Goal: Task Accomplishment & Management: Use online tool/utility

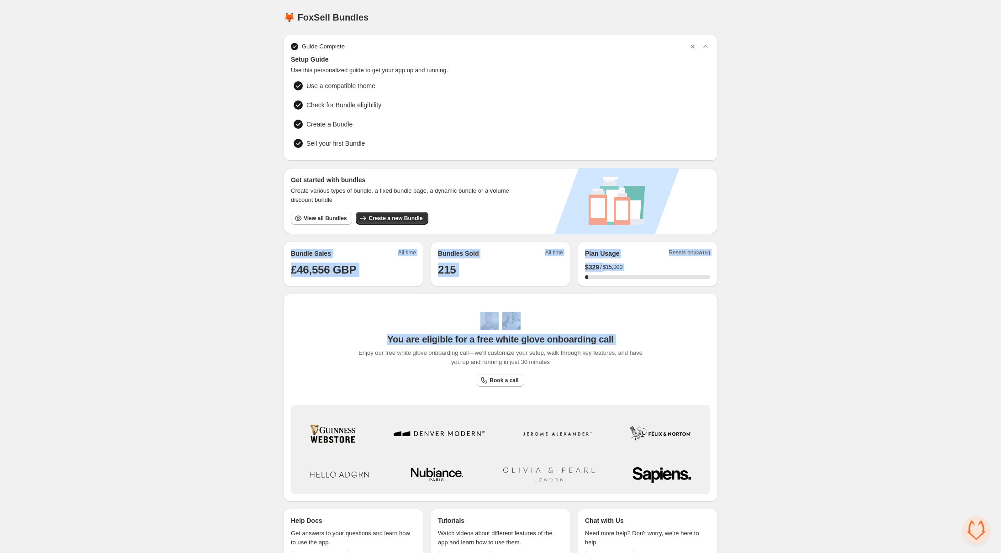
drag, startPoint x: 282, startPoint y: 248, endPoint x: 695, endPoint y: 291, distance: 415.4
click at [695, 291] on div "🦊 FoxSell Bundles. This page is ready 🦊 FoxSell Bundles Guide Complete Setup Gu…" at bounding box center [501, 289] width 456 height 578
click at [697, 289] on div "Guide Complete Setup Guide Use this personalized guide to get your app up and r…" at bounding box center [500, 306] width 434 height 543
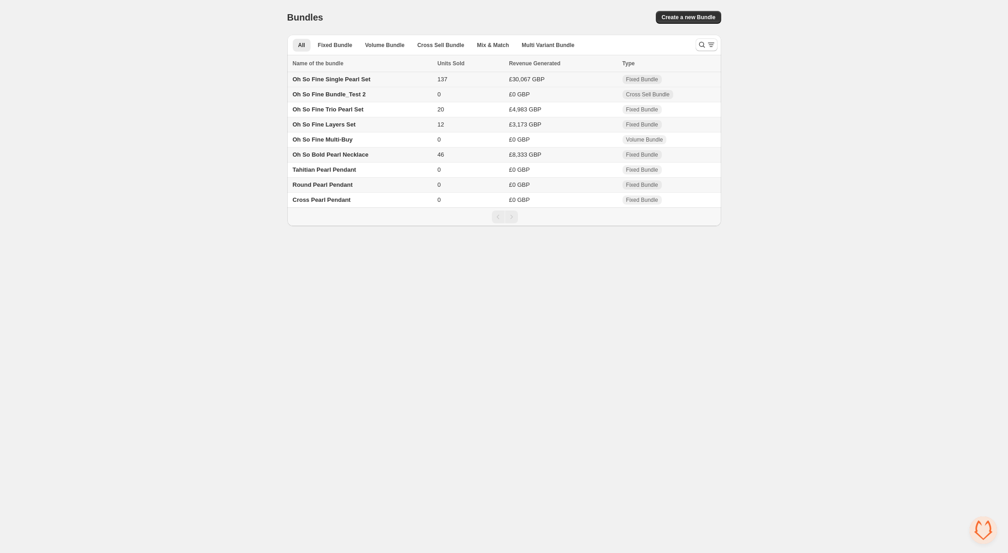
click at [381, 77] on td "Oh So Fine Single Pearl Set" at bounding box center [360, 79] width 147 height 15
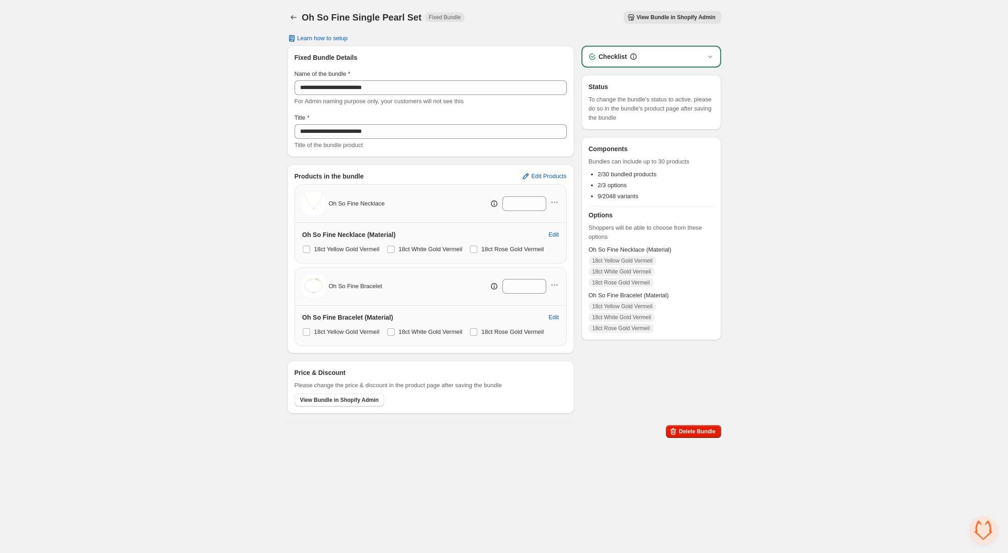
click at [344, 204] on span "Oh So Fine Necklace" at bounding box center [357, 203] width 56 height 9
click at [365, 285] on span "Oh So Fine Bracelet" at bounding box center [355, 286] width 53 height 9
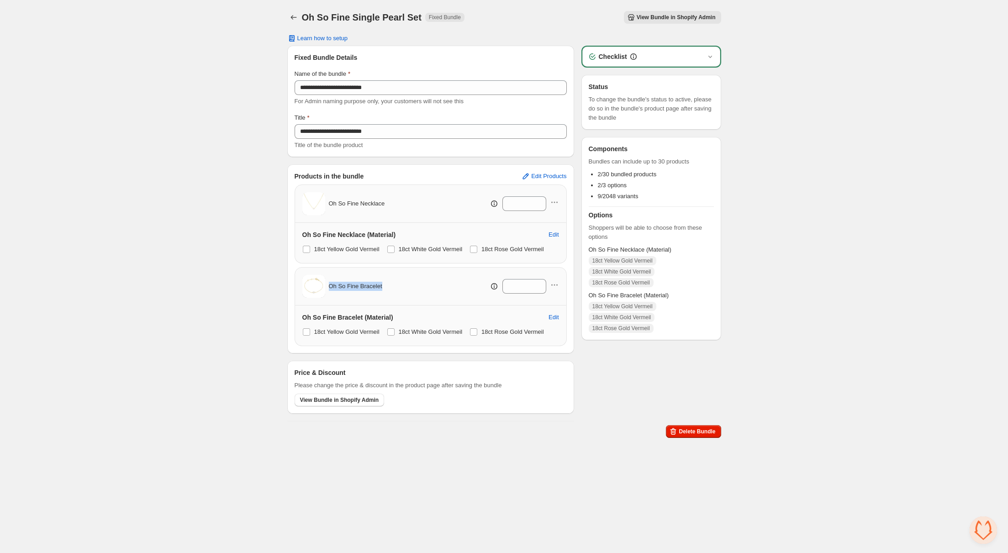
click at [365, 285] on span "Oh So Fine Bracelet" at bounding box center [355, 286] width 53 height 9
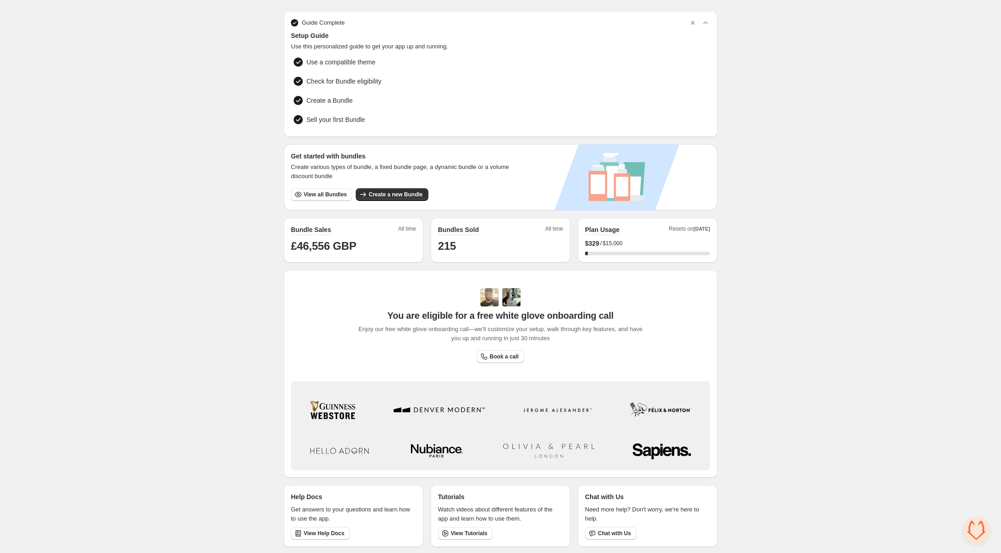
scroll to position [24, 0]
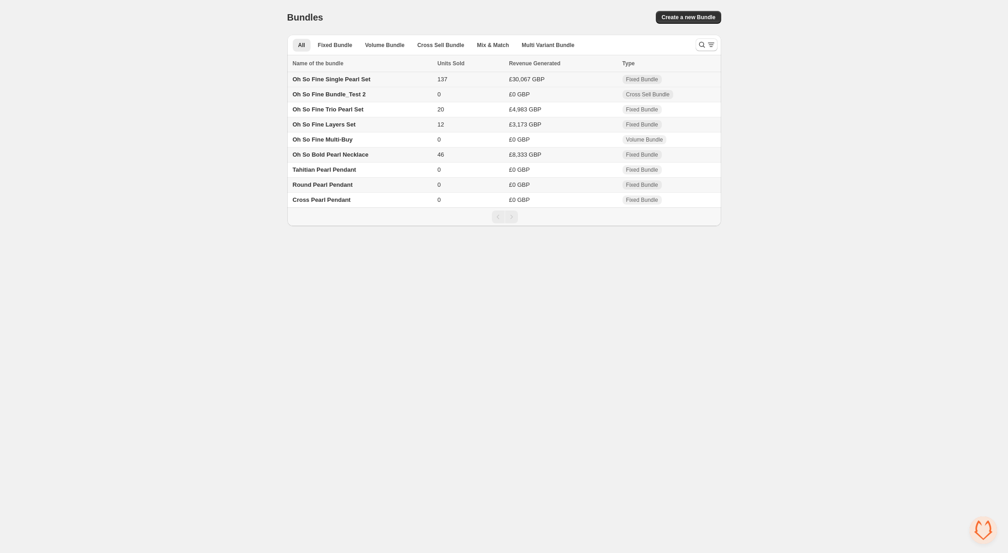
click at [392, 75] on td "Oh So Fine Single Pearl Set" at bounding box center [360, 79] width 147 height 15
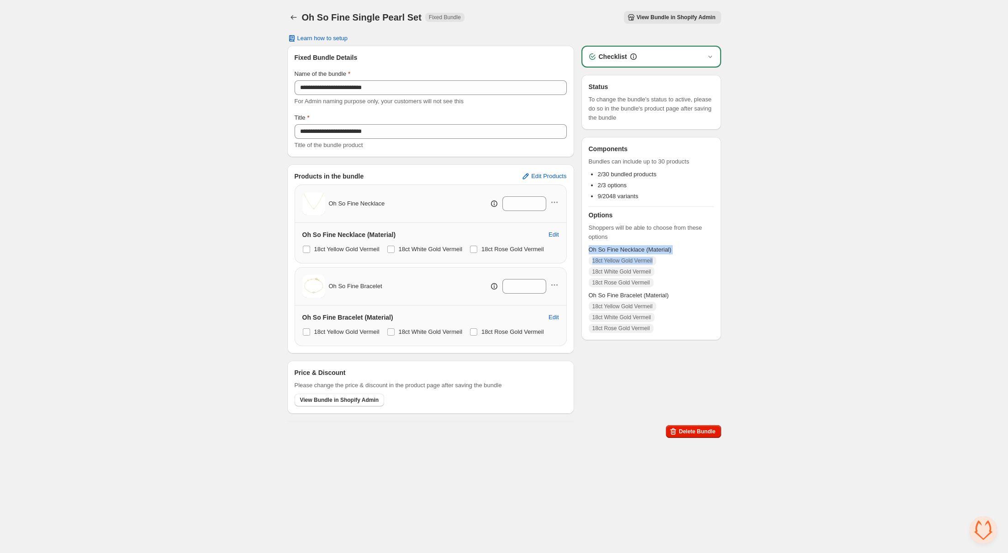
drag, startPoint x: 659, startPoint y: 259, endPoint x: 582, endPoint y: 244, distance: 78.1
click at [582, 244] on div "Components Bundles can include up to 30 products 2/30 bundled products 2/3 opti…" at bounding box center [651, 238] width 140 height 203
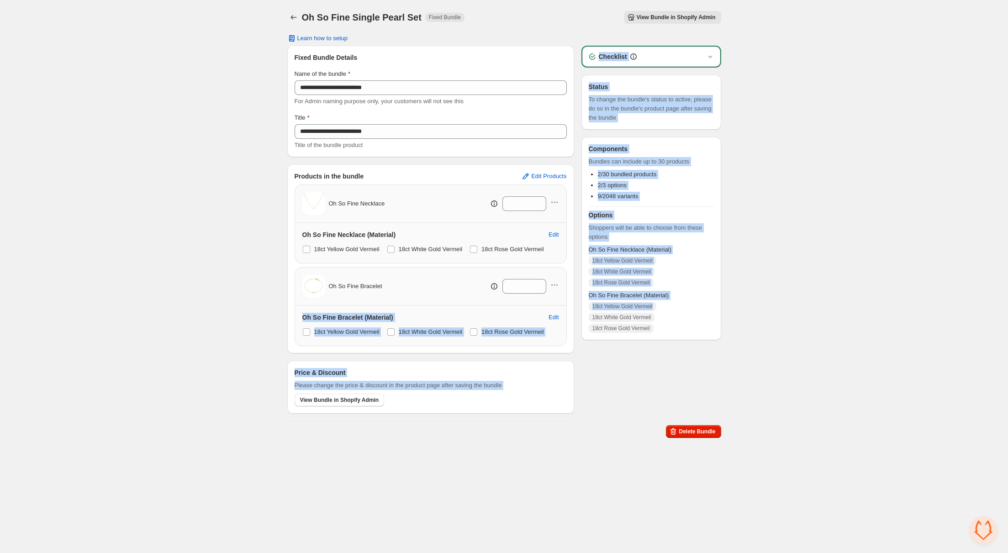
drag, startPoint x: 665, startPoint y: 308, endPoint x: 569, endPoint y: 293, distance: 97.0
click at [569, 293] on div "**********" at bounding box center [504, 234] width 434 height 376
click at [599, 292] on span "Oh So Fine Bracelet (Material)" at bounding box center [650, 295] width 125 height 9
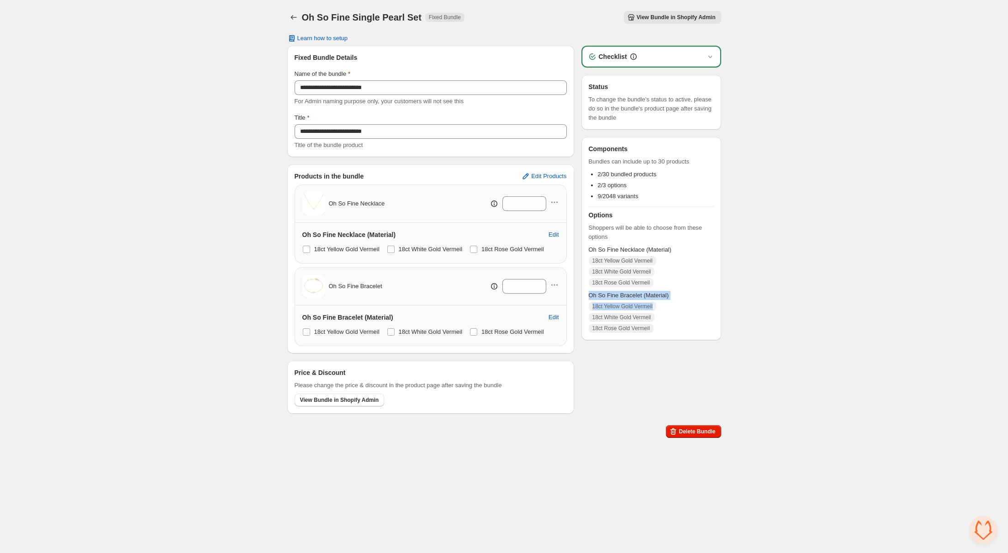
drag, startPoint x: 587, startPoint y: 294, endPoint x: 673, endPoint y: 308, distance: 87.5
click at [673, 308] on div "Components Bundles can include up to 30 products 2/30 bundled products 2/3 opti…" at bounding box center [651, 238] width 140 height 203
click at [673, 309] on div "18ct Yellow Gold Vermeil 18ct White Gold Vermeil 18ct Rose Gold Vermeil" at bounding box center [650, 317] width 125 height 31
click at [799, 26] on div "**********" at bounding box center [504, 220] width 1008 height 441
